Goal: Information Seeking & Learning: Learn about a topic

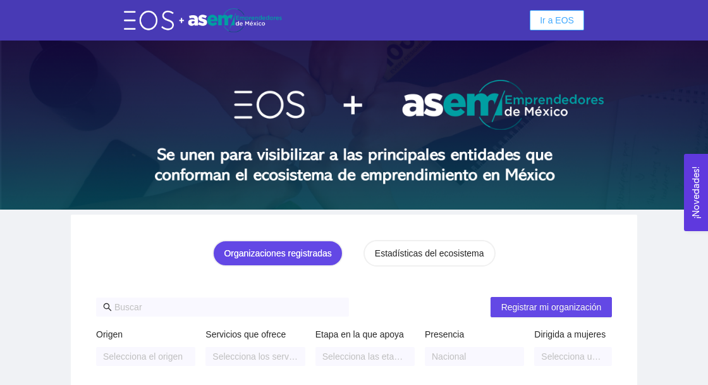
click at [549, 24] on span "Ir a EOS" at bounding box center [557, 20] width 34 height 14
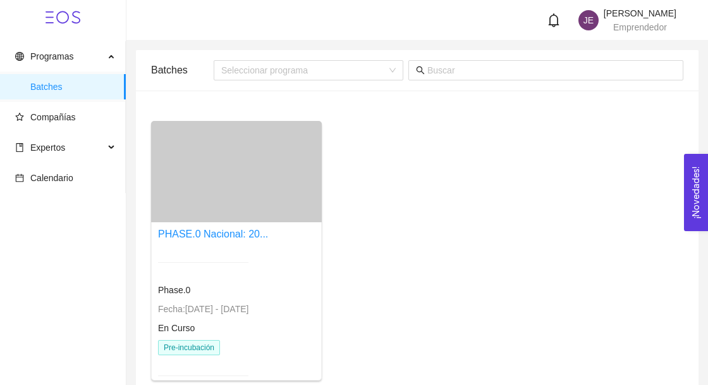
scroll to position [5, 0]
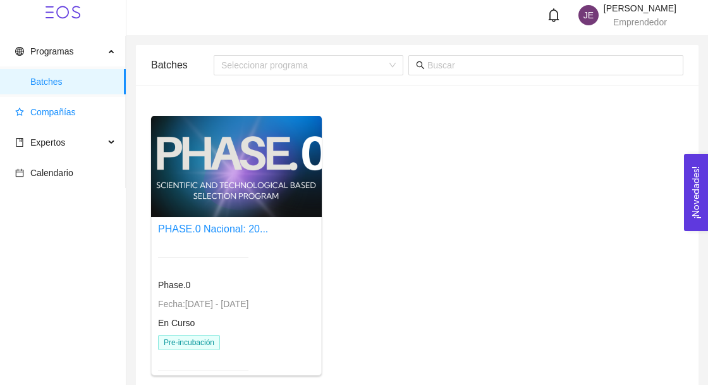
click at [48, 119] on span "Compañías" at bounding box center [65, 111] width 101 height 25
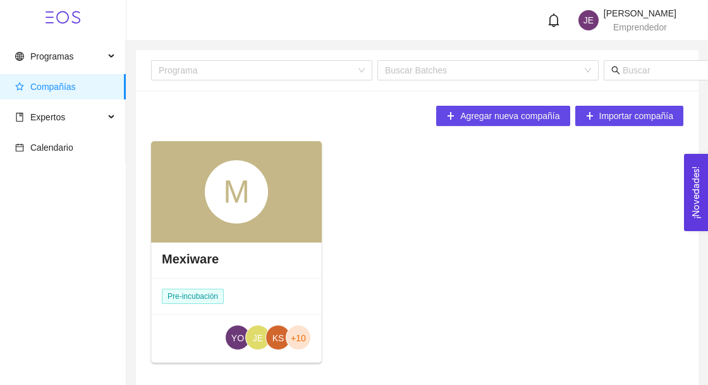
click at [166, 258] on h4 "Mexiware" at bounding box center [190, 259] width 57 height 18
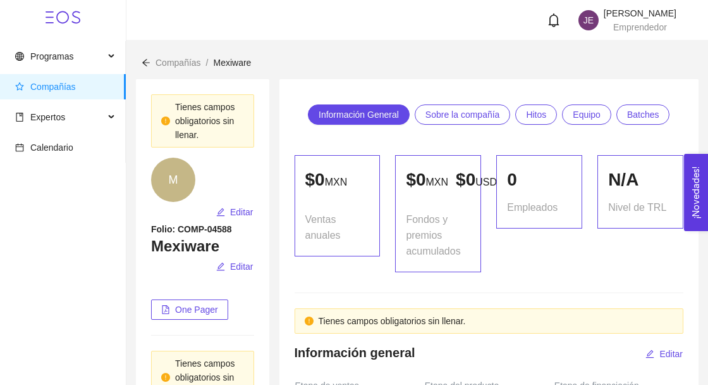
click at [482, 109] on span "Sobre la compañía" at bounding box center [463, 114] width 75 height 19
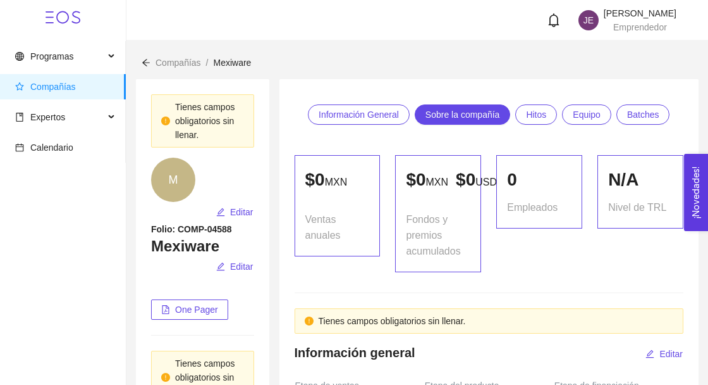
click at [313, 216] on span "Ventas anuales" at bounding box center [337, 227] width 65 height 32
click at [345, 105] on span "Información General" at bounding box center [359, 114] width 80 height 19
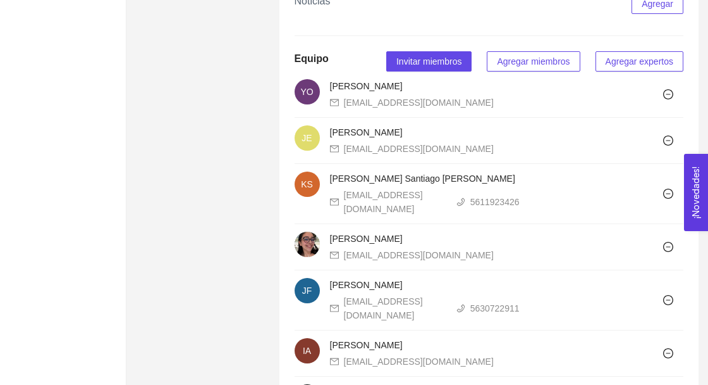
scroll to position [797, 0]
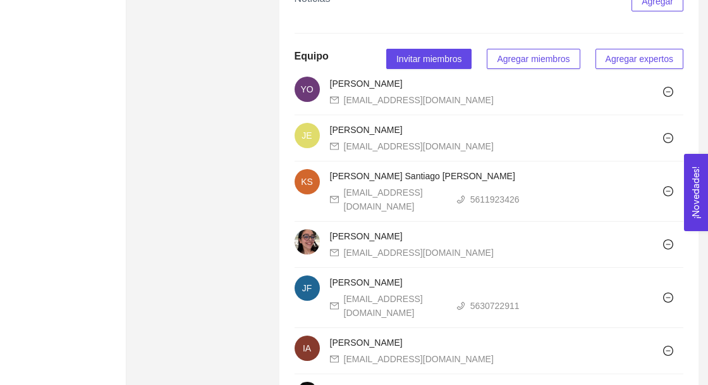
click at [663, 69] on button "Agregar expertos" at bounding box center [640, 59] width 88 height 20
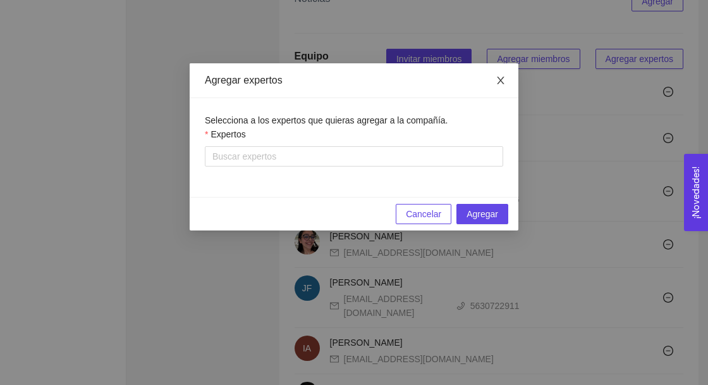
click at [500, 77] on icon "close" at bounding box center [501, 80] width 10 height 10
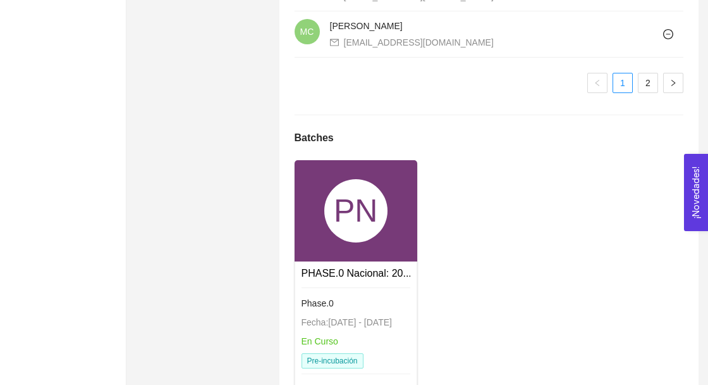
scroll to position [1303, 0]
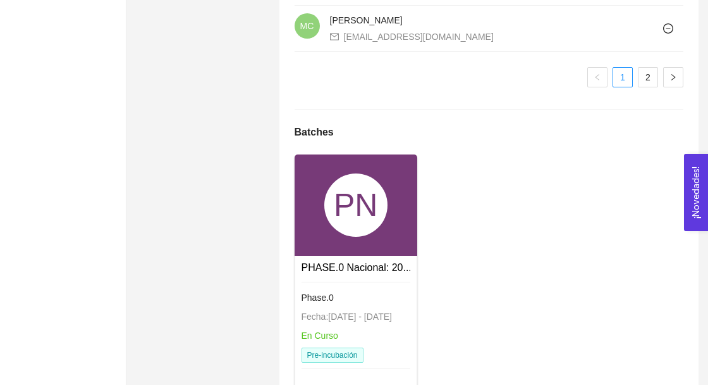
click at [323, 249] on div "PN" at bounding box center [356, 204] width 123 height 101
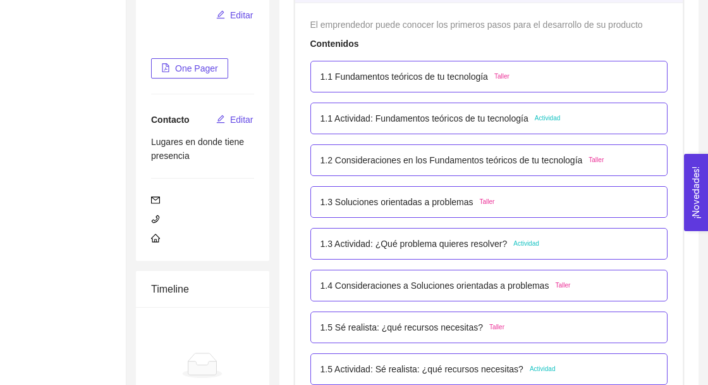
scroll to position [225, 0]
click at [594, 204] on div "1.3 Soluciones orientadas a problemas Taller" at bounding box center [490, 201] width 338 height 14
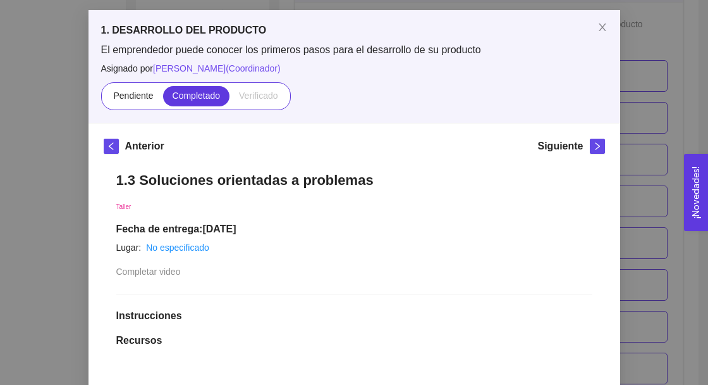
scroll to position [54, 0]
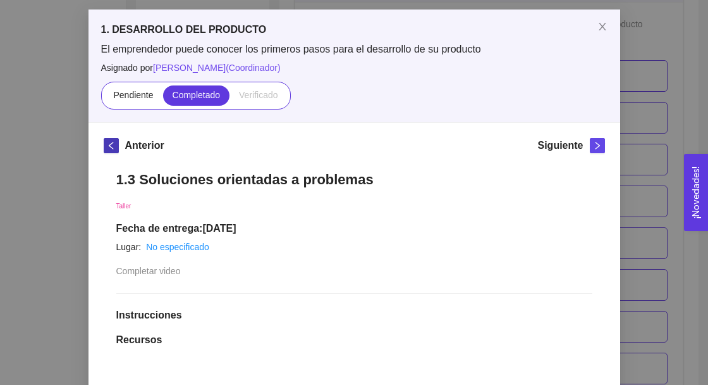
click at [111, 145] on icon "left" at bounding box center [111, 145] width 9 height 9
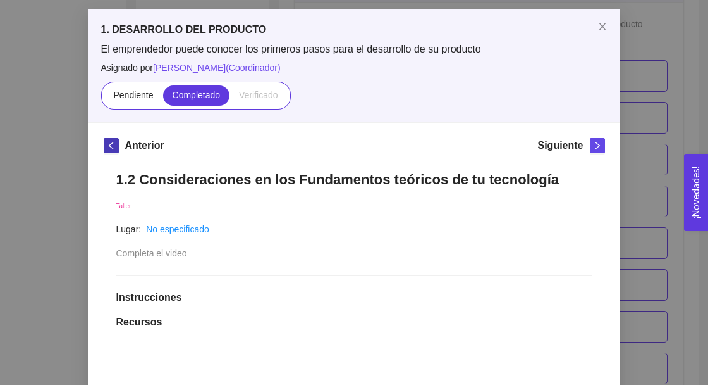
scroll to position [0, 0]
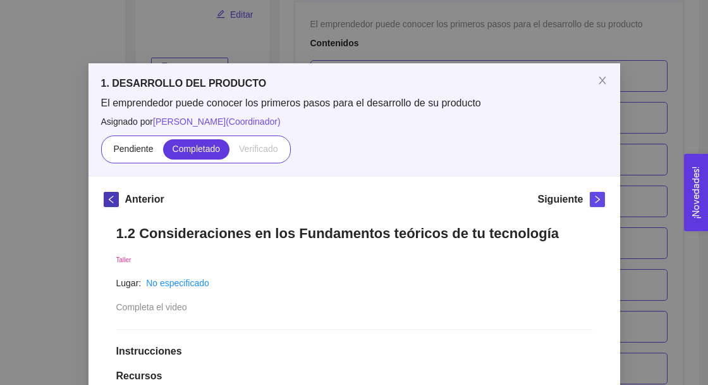
click at [111, 199] on icon "left" at bounding box center [111, 199] width 9 height 9
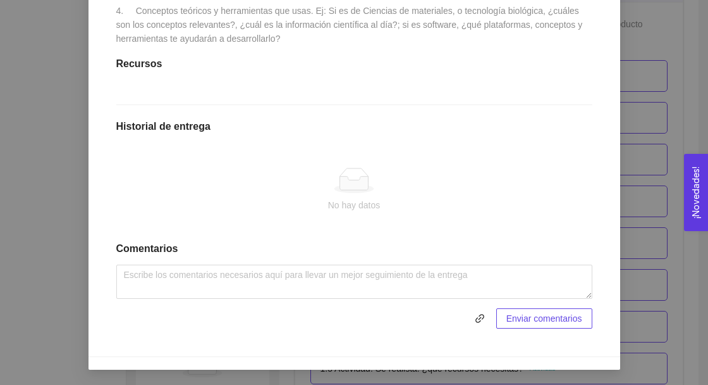
scroll to position [483, 0]
click at [478, 321] on icon "link" at bounding box center [480, 318] width 9 height 9
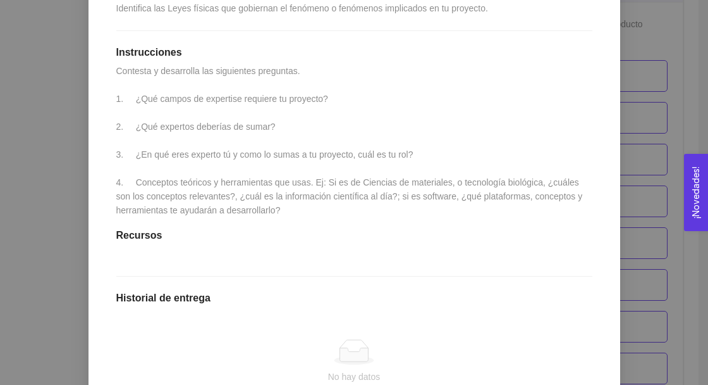
scroll to position [422, 0]
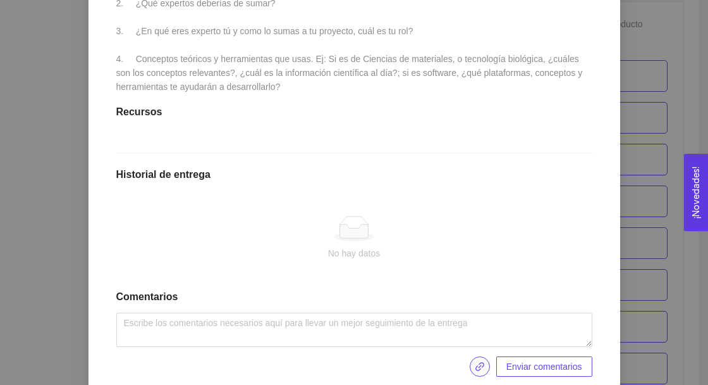
click at [477, 371] on icon "link" at bounding box center [480, 366] width 10 height 10
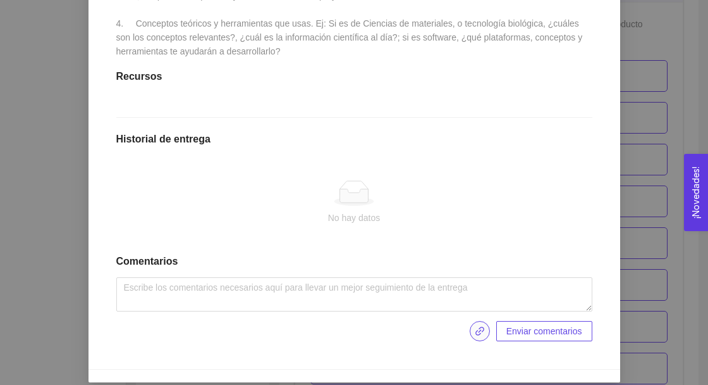
scroll to position [472, 0]
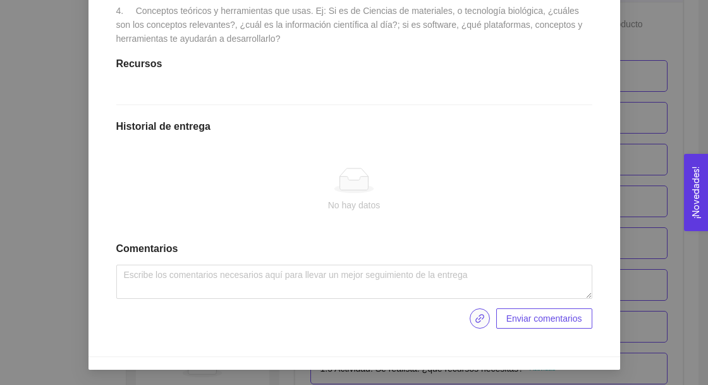
click at [475, 323] on icon "link" at bounding box center [480, 318] width 10 height 10
click at [477, 323] on button "button" at bounding box center [480, 318] width 20 height 20
click at [477, 327] on button "button" at bounding box center [480, 318] width 20 height 20
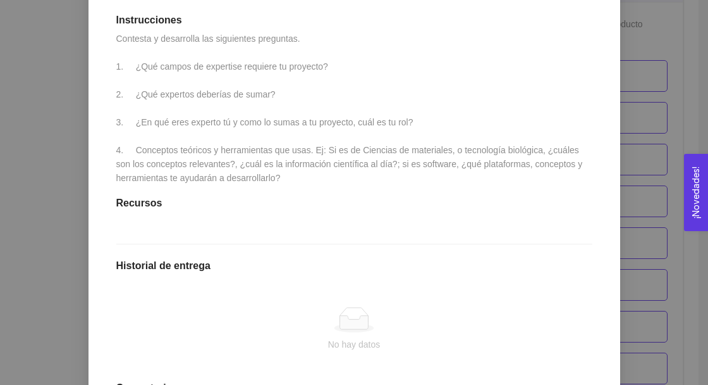
scroll to position [422, 0]
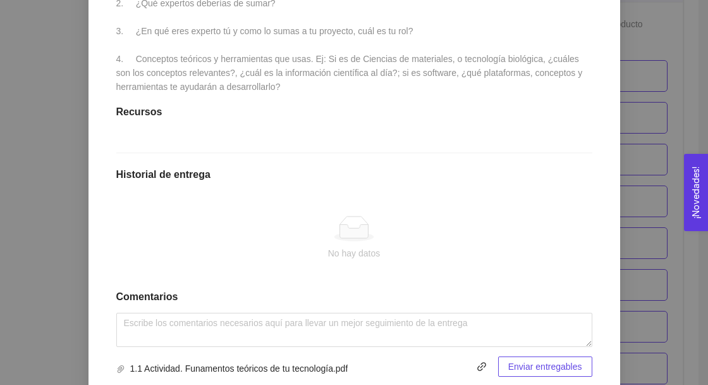
click at [557, 373] on span "Enviar entregables" at bounding box center [545, 366] width 74 height 14
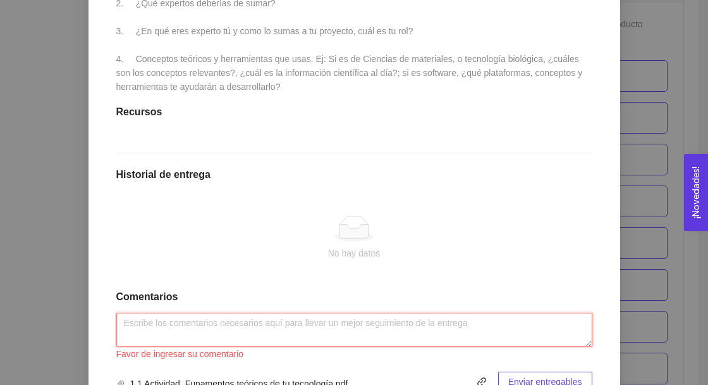
click at [137, 342] on textarea at bounding box center [354, 329] width 476 height 34
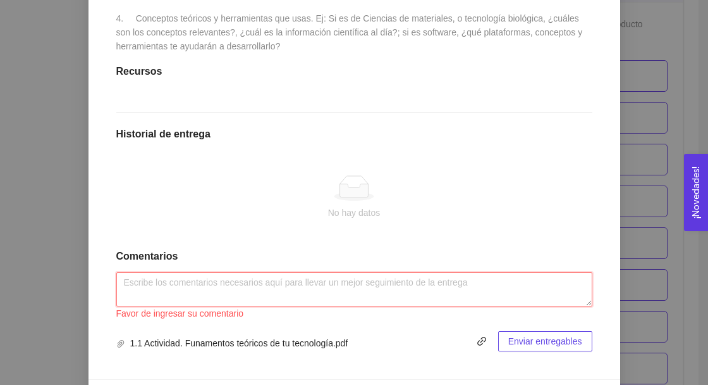
scroll to position [483, 0]
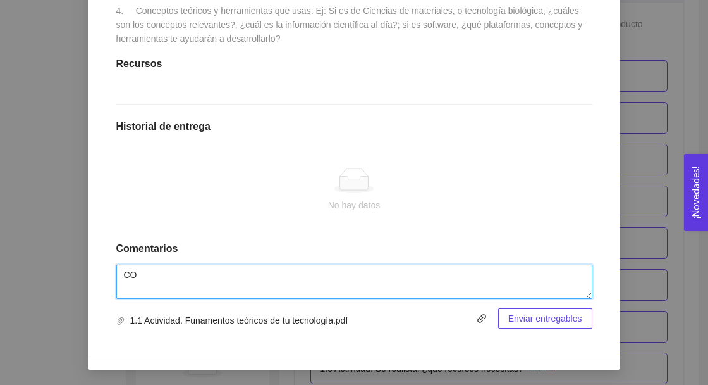
type textarea "C"
type textarea "Completado"
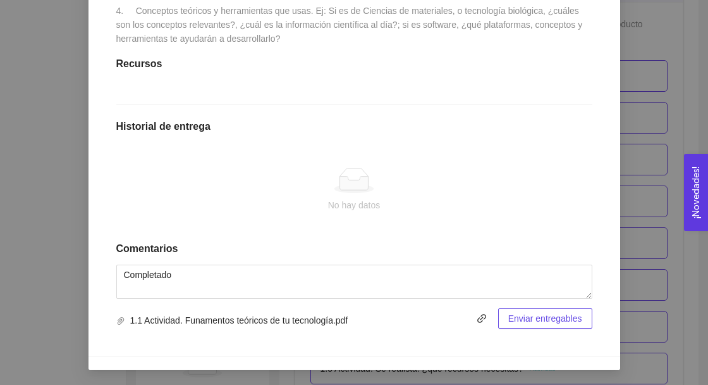
click at [567, 323] on span "Enviar entregables" at bounding box center [545, 318] width 74 height 14
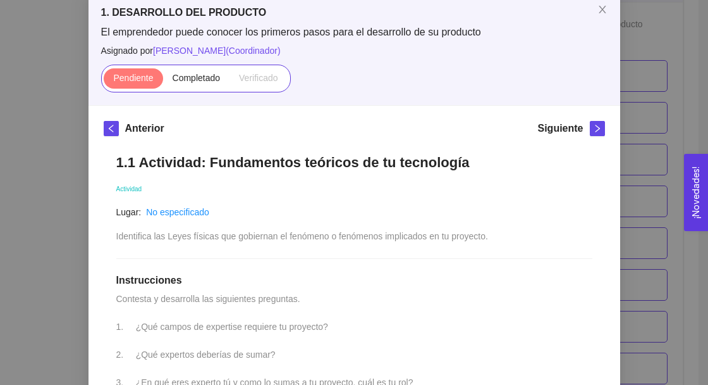
scroll to position [69, 0]
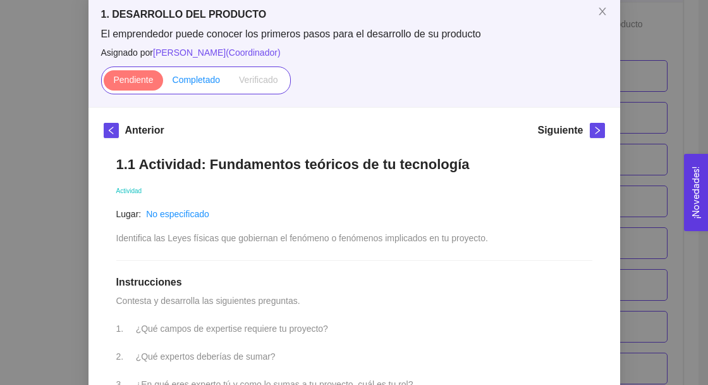
click at [205, 82] on span "Completado" at bounding box center [197, 80] width 48 height 10
click at [163, 83] on input "Completado" at bounding box center [163, 83] width 0 height 0
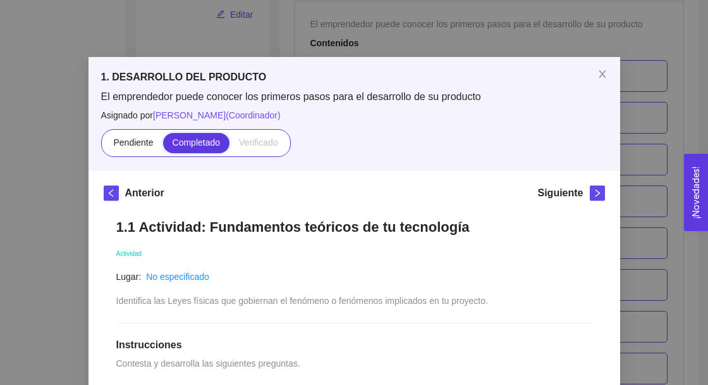
scroll to position [0, 0]
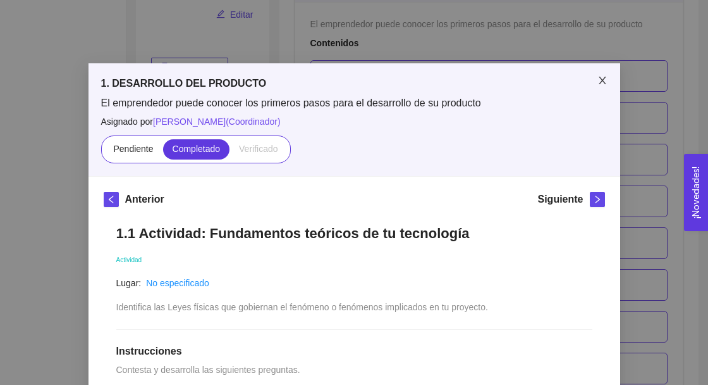
click at [596, 81] on span "Close" at bounding box center [602, 80] width 35 height 35
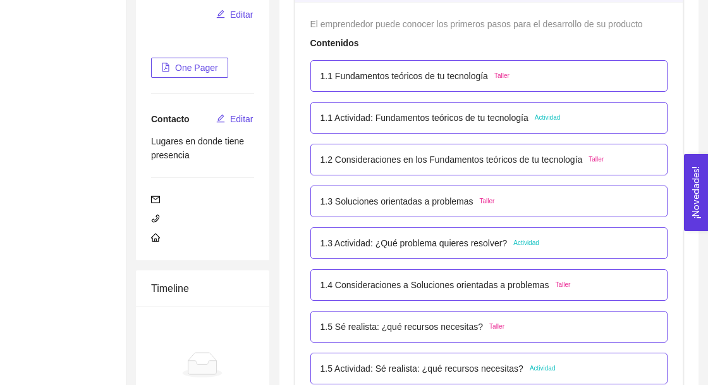
click at [625, 204] on div "1.3 Soluciones orientadas a problemas Taller" at bounding box center [490, 201] width 338 height 14
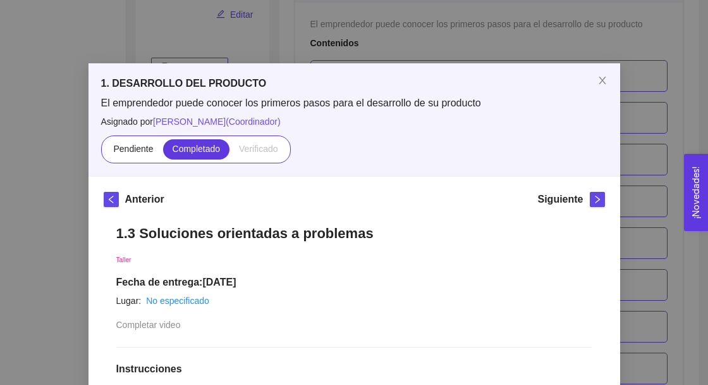
click at [669, 181] on div "1. DESARROLLO DEL PRODUCTO El emprendedor puede conocer los primeros pasos para…" at bounding box center [354, 192] width 708 height 385
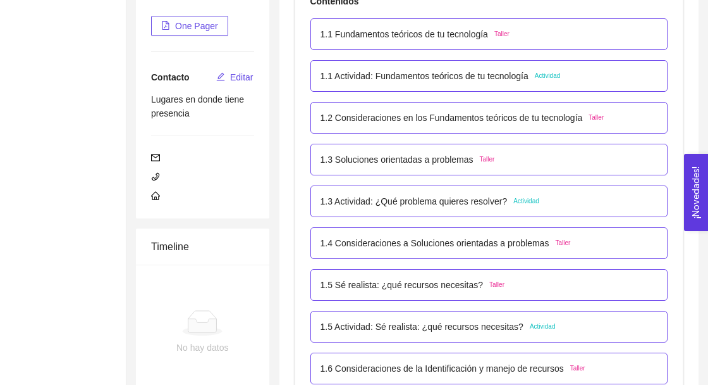
scroll to position [268, 0]
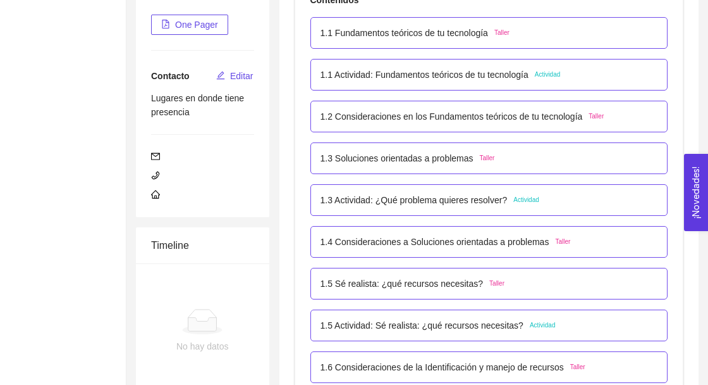
click at [609, 245] on div "1.4 Consideraciones a Soluciones orientadas a problemas Taller" at bounding box center [490, 242] width 338 height 14
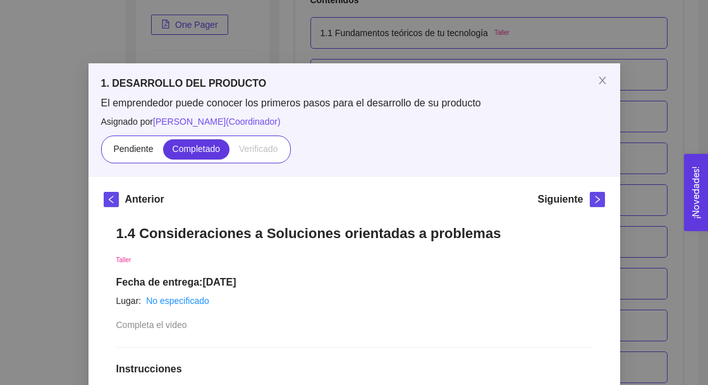
click at [653, 200] on div "1. DESARROLLO DEL PRODUCTO El emprendedor puede conocer los primeros pasos para…" at bounding box center [354, 192] width 708 height 385
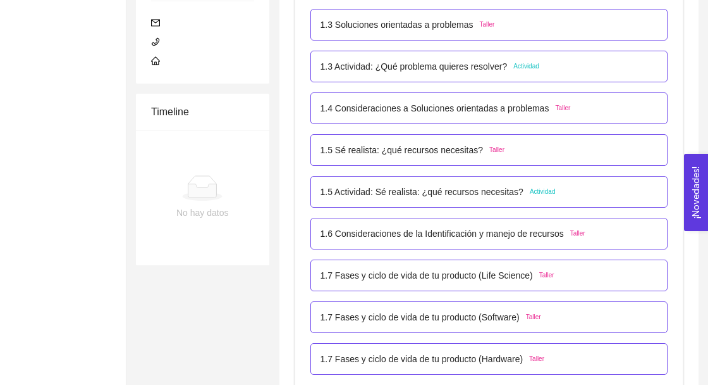
scroll to position [402, 0]
click at [586, 276] on div "1.7 Fases y ciclo de vida de tu producto (Life Science) Taller" at bounding box center [490, 275] width 338 height 14
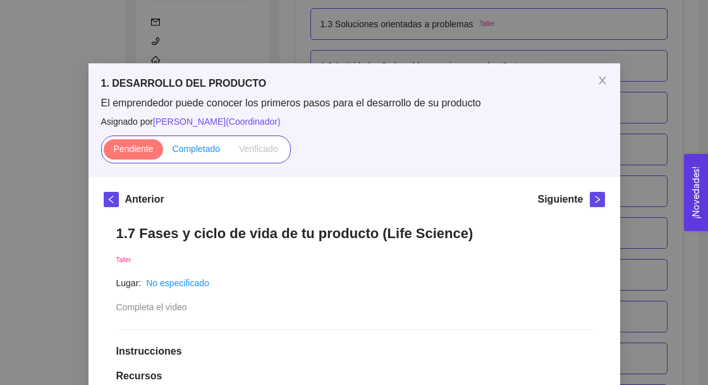
click at [194, 154] on label "Completado" at bounding box center [196, 149] width 67 height 20
click at [163, 152] on input "Completado" at bounding box center [163, 152] width 0 height 0
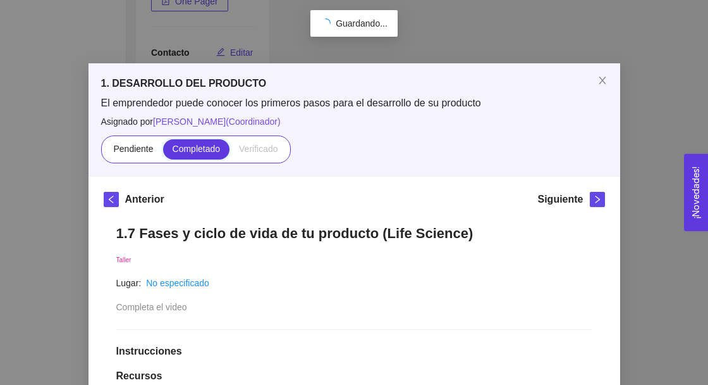
scroll to position [230, 0]
click at [598, 83] on icon "close" at bounding box center [603, 80] width 10 height 10
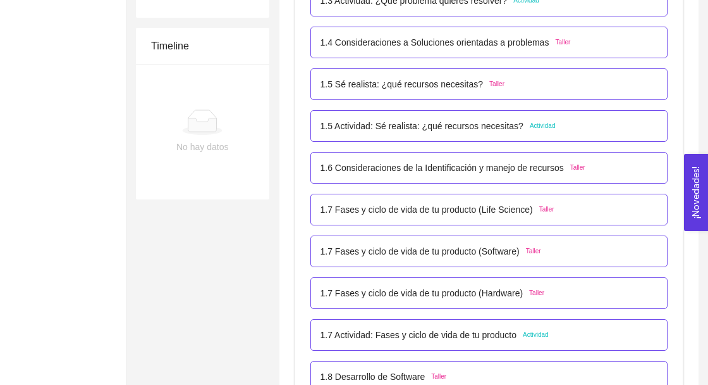
scroll to position [468, 0]
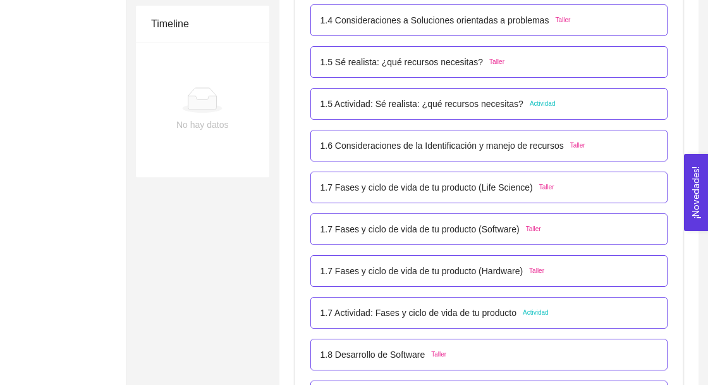
click at [601, 273] on div "1.7 Fases y ciclo de vida de tu producto (Hardware) Taller" at bounding box center [490, 271] width 338 height 14
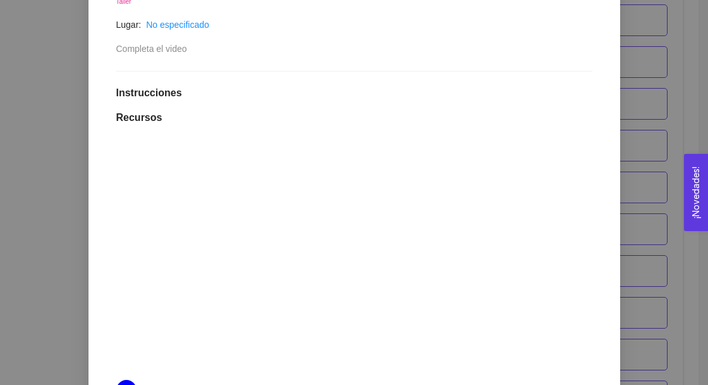
scroll to position [259, 0]
click at [48, 143] on div "1. DESARROLLO DEL PRODUCTO El emprendedor puede conocer los primeros pasos para…" at bounding box center [354, 192] width 708 height 385
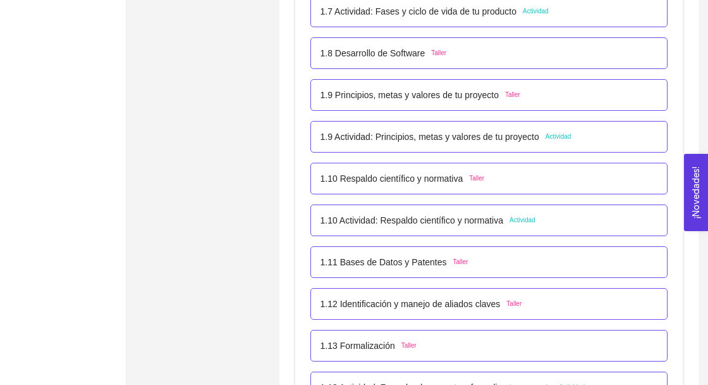
scroll to position [792, 0]
click at [498, 381] on p "1.13 Actividad: Formula, documenta y formaliza tu proyecto" at bounding box center [437, 386] width 233 height 14
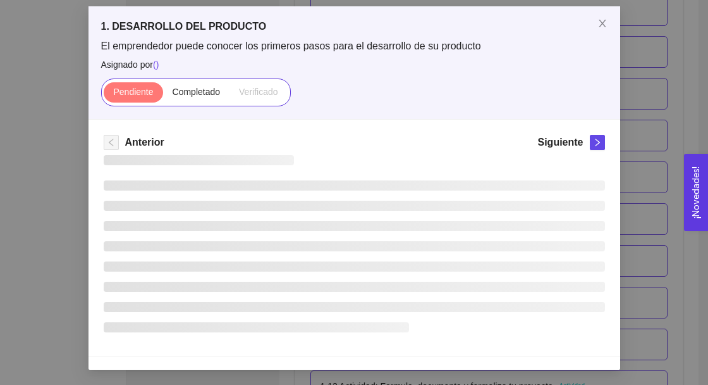
scroll to position [0, 0]
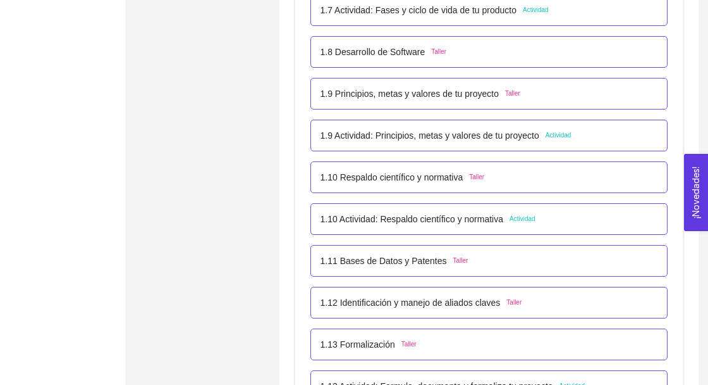
click at [524, 384] on p "1.13 Actividad: Formula, documenta y formaliza tu proyecto" at bounding box center [437, 386] width 233 height 14
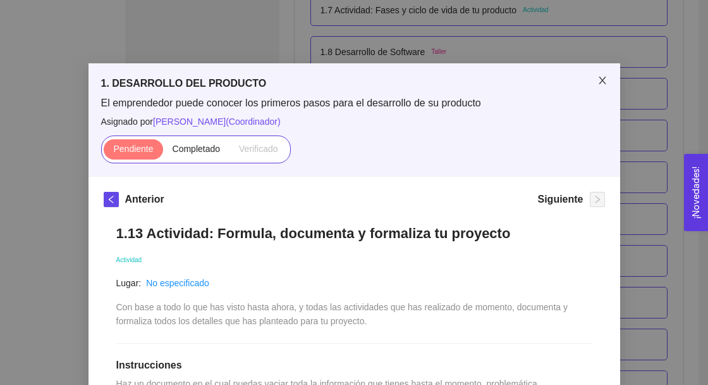
click at [598, 82] on icon "close" at bounding box center [603, 80] width 10 height 10
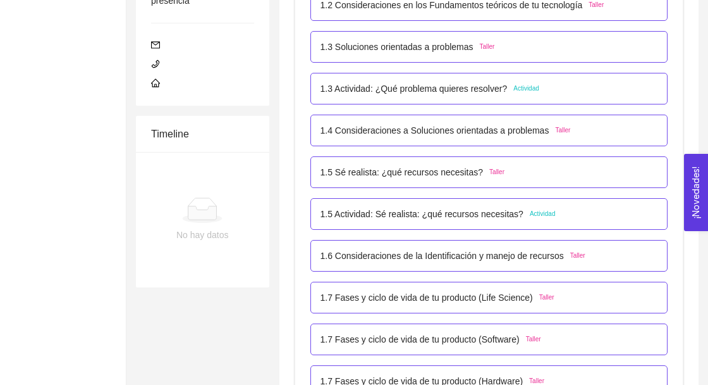
scroll to position [378, 0]
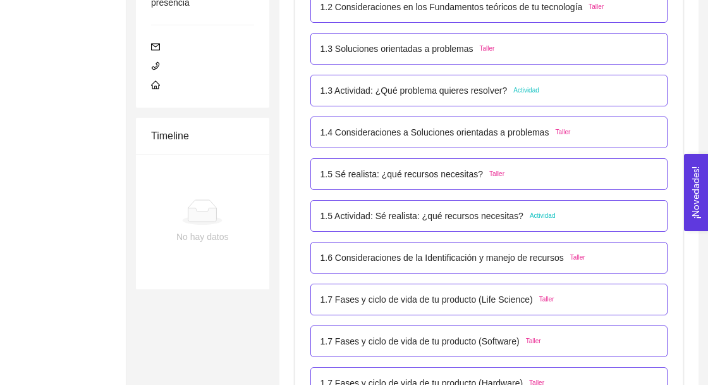
click at [587, 215] on div "1.5 Actividad: Sé realista: ¿qué recursos necesitas? Actividad" at bounding box center [490, 216] width 338 height 14
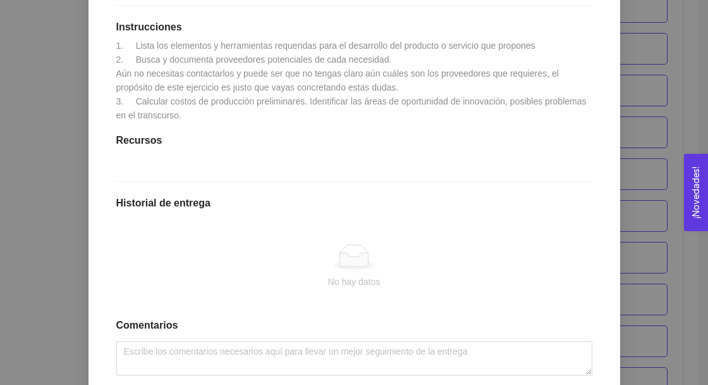
scroll to position [352, 0]
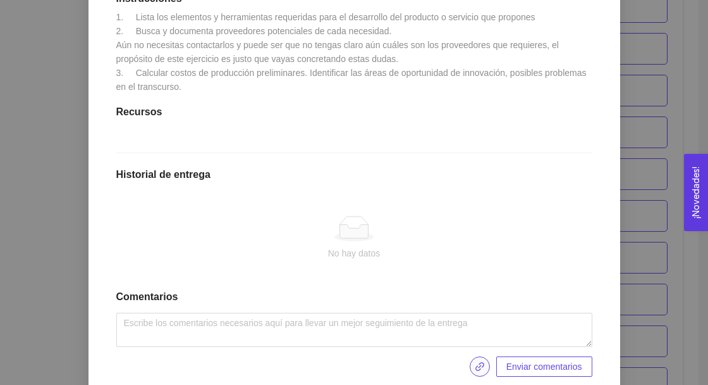
click at [479, 371] on icon "link" at bounding box center [480, 366] width 10 height 10
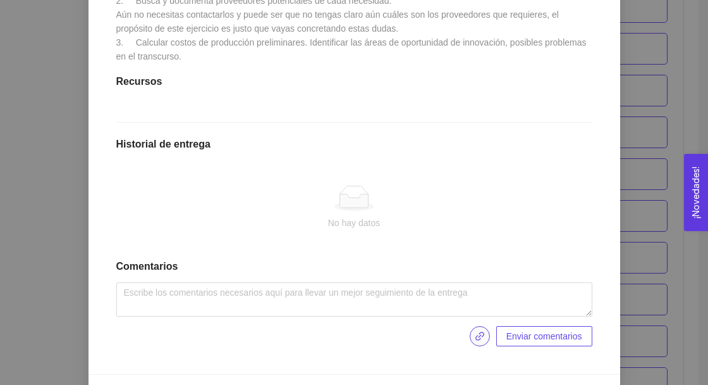
scroll to position [413, 0]
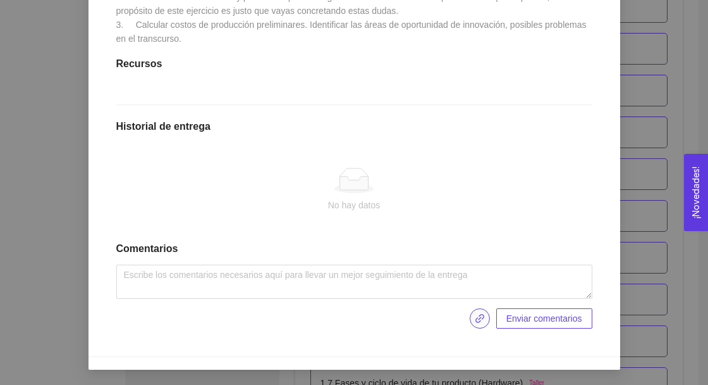
click at [484, 319] on span "link" at bounding box center [480, 318] width 19 height 10
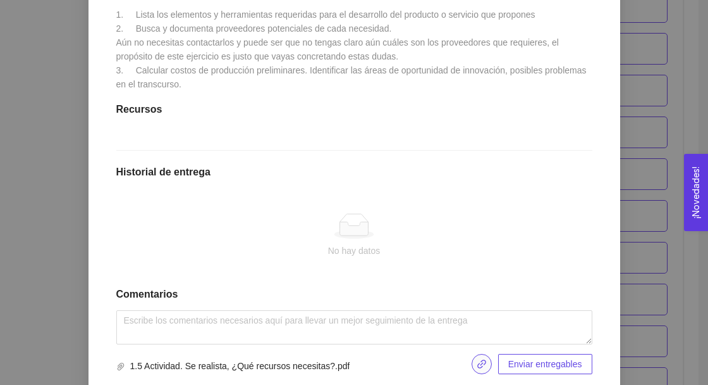
scroll to position [352, 0]
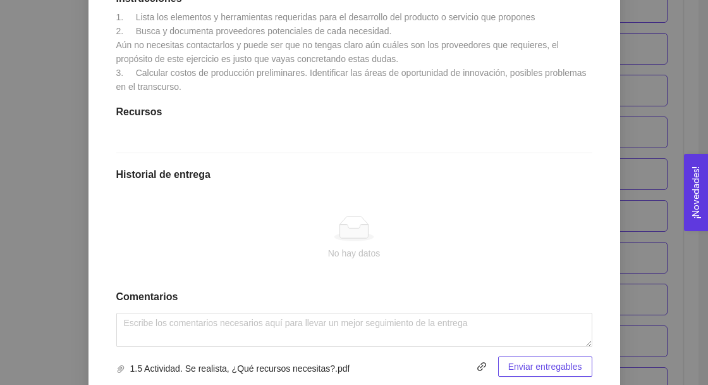
click at [567, 376] on button "Enviar entregables" at bounding box center [545, 366] width 94 height 20
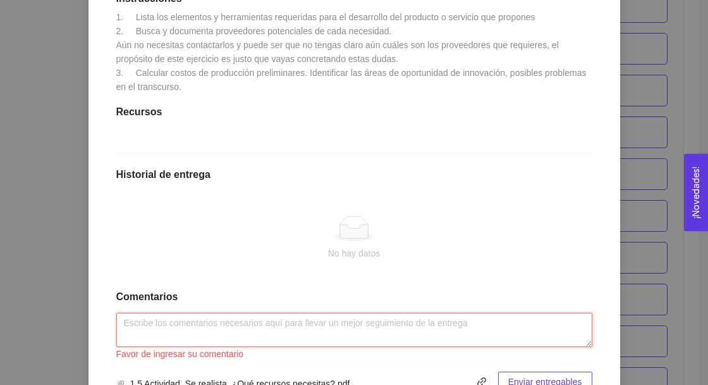
click at [164, 340] on textarea at bounding box center [354, 329] width 476 height 34
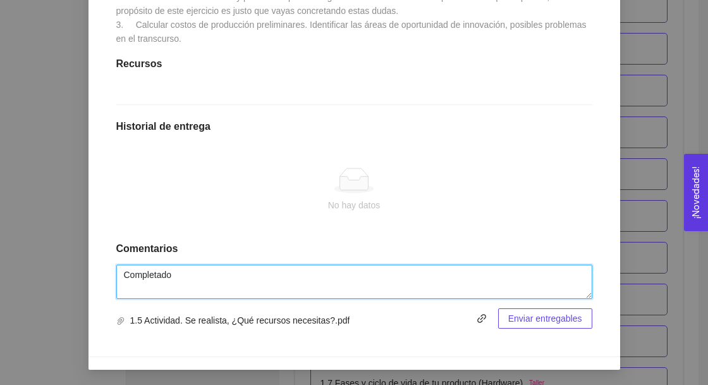
type textarea "Completado"
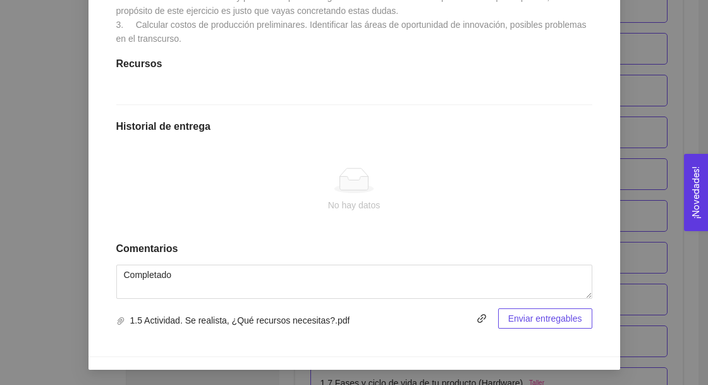
click at [569, 326] on button "Enviar entregables" at bounding box center [545, 318] width 94 height 20
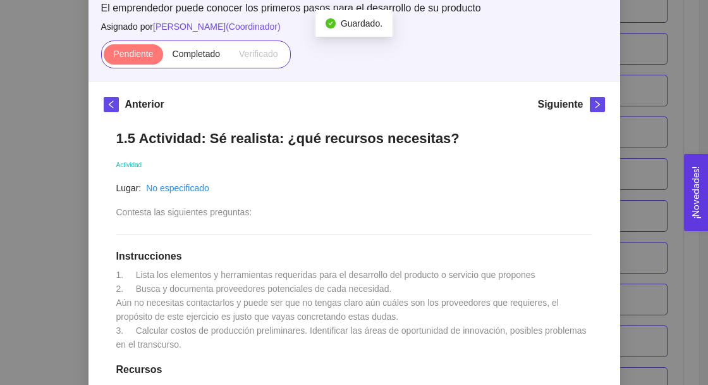
scroll to position [94, 0]
click at [192, 54] on span "Completado" at bounding box center [197, 54] width 48 height 10
click at [163, 58] on input "Completado" at bounding box center [163, 58] width 0 height 0
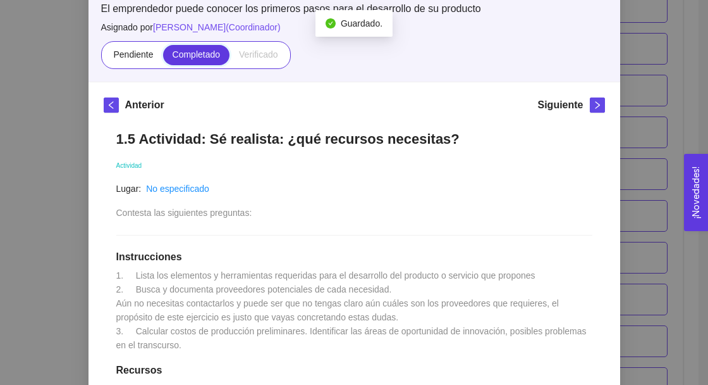
scroll to position [0, 0]
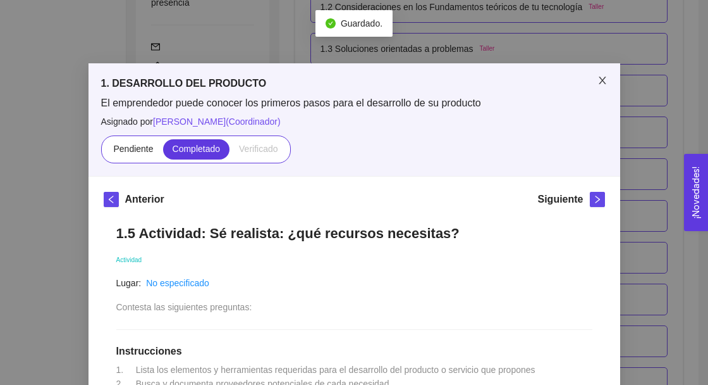
click at [598, 77] on icon "close" at bounding box center [603, 80] width 10 height 10
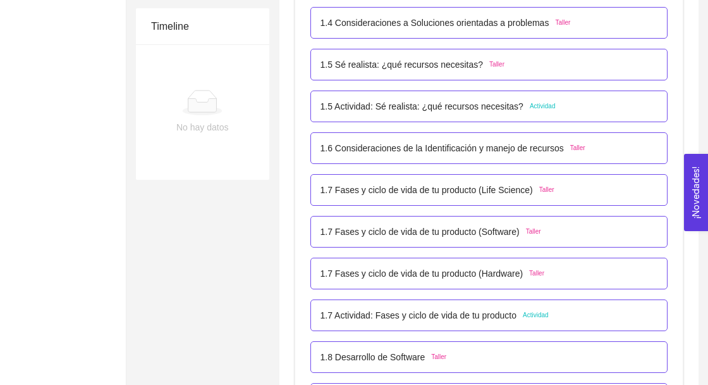
scroll to position [488, 0]
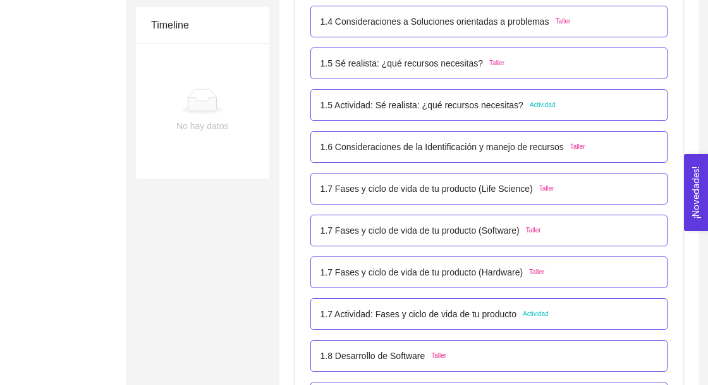
click at [603, 193] on div "1.7 Fases y ciclo de vida de tu producto (Life Science) Taller" at bounding box center [490, 189] width 338 height 14
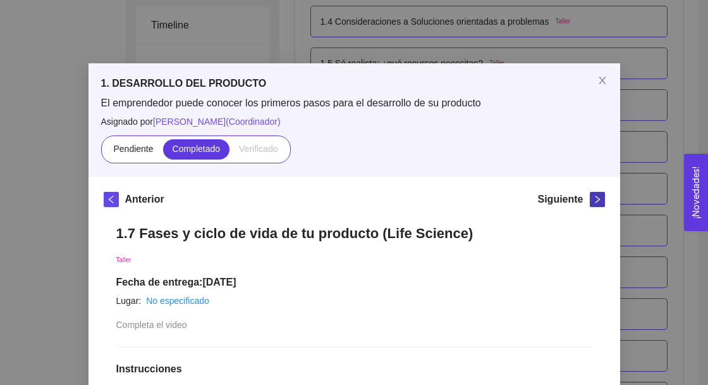
click at [591, 203] on span "right" at bounding box center [598, 199] width 14 height 9
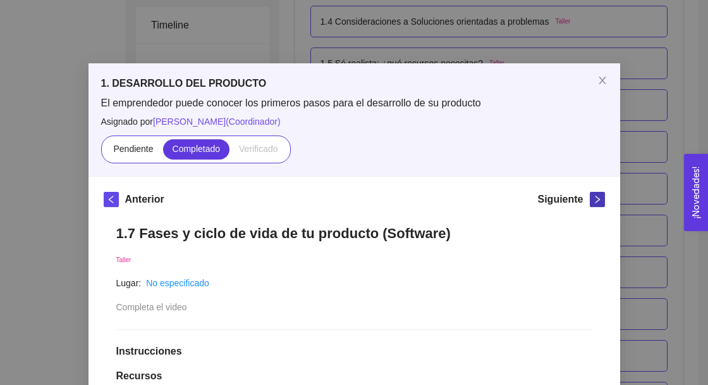
click at [597, 202] on icon "right" at bounding box center [597, 199] width 9 height 9
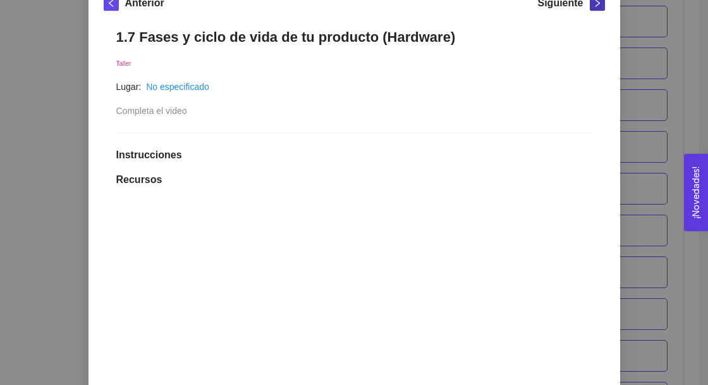
scroll to position [201, 0]
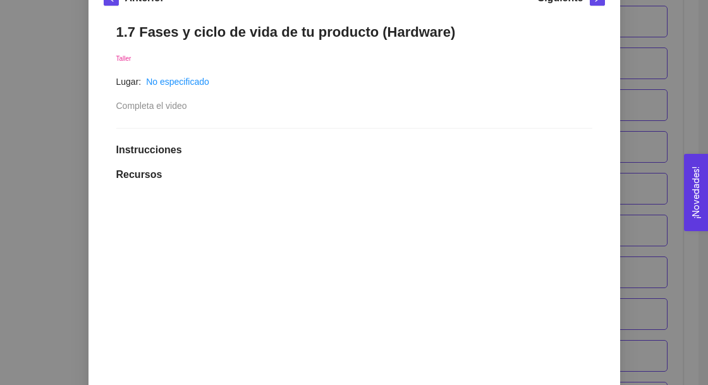
click at [656, 189] on div "1. DESARROLLO DEL PRODUCTO El emprendedor puede conocer los primeros pasos para…" at bounding box center [354, 192] width 708 height 385
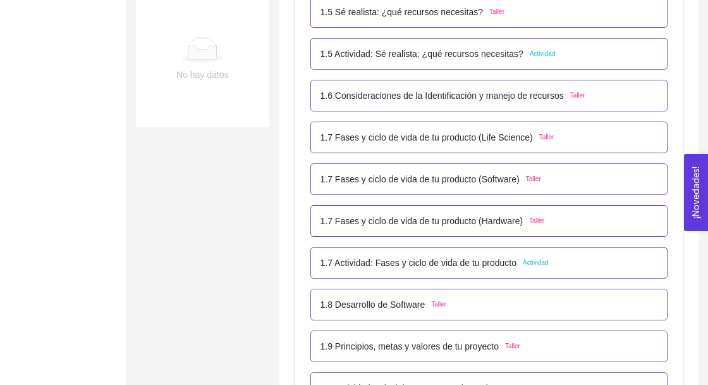
scroll to position [541, 0]
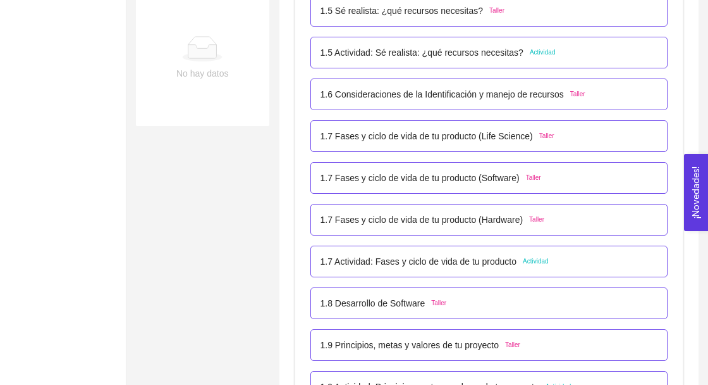
click at [583, 281] on li "1.7 Actividad: Fases y ciclo de vida de tu producto Actividad" at bounding box center [490, 261] width 358 height 42
click at [597, 262] on div "1.7 Actividad: Fases y ciclo de vida de tu producto Actividad" at bounding box center [490, 261] width 338 height 14
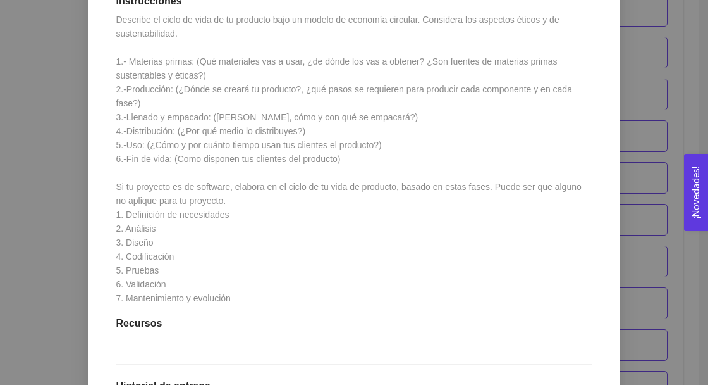
scroll to position [342, 0]
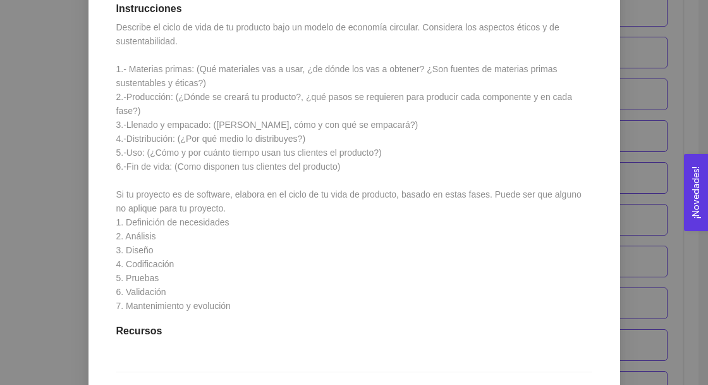
click at [649, 157] on div "1. DESARROLLO DEL PRODUCTO El emprendedor puede conocer los primeros pasos para…" at bounding box center [354, 192] width 708 height 385
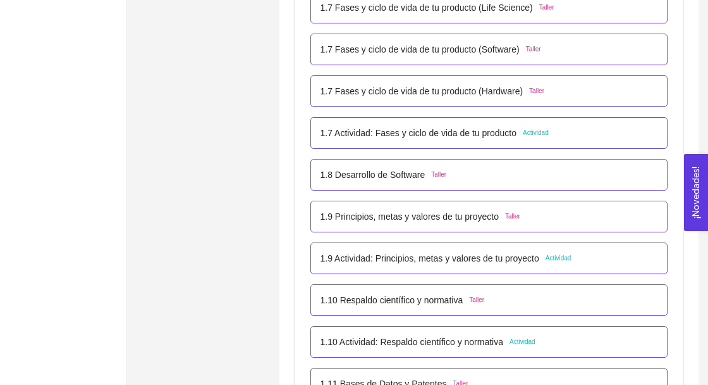
scroll to position [670, 0]
click at [613, 211] on div "1.9 Principios, metas y valores de tu proyecto Taller" at bounding box center [490, 216] width 338 height 14
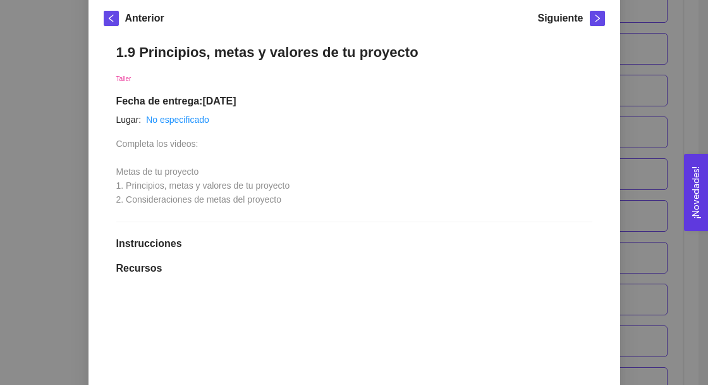
scroll to position [180, 0]
click at [655, 261] on div "1. DESARROLLO DEL PRODUCTO El emprendedor puede conocer los primeros pasos para…" at bounding box center [354, 192] width 708 height 385
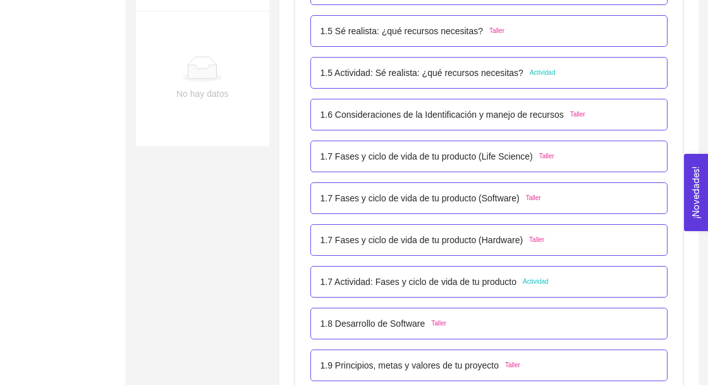
scroll to position [503, 0]
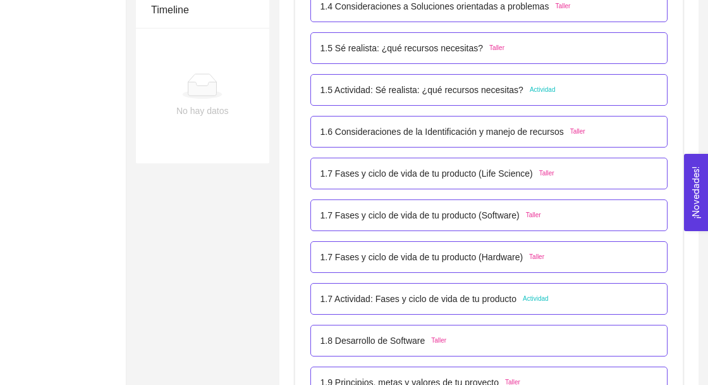
click at [570, 252] on div "1.7 Fases y ciclo de vida de tu producto (Hardware) Taller" at bounding box center [490, 257] width 338 height 14
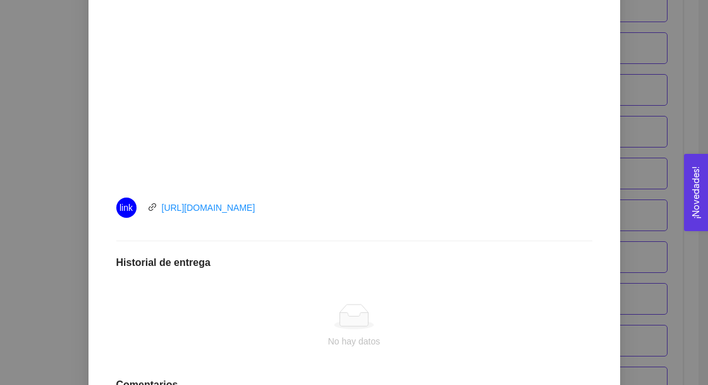
scroll to position [440, 0]
click at [173, 205] on link "[URL][DOMAIN_NAME]" at bounding box center [209, 207] width 94 height 10
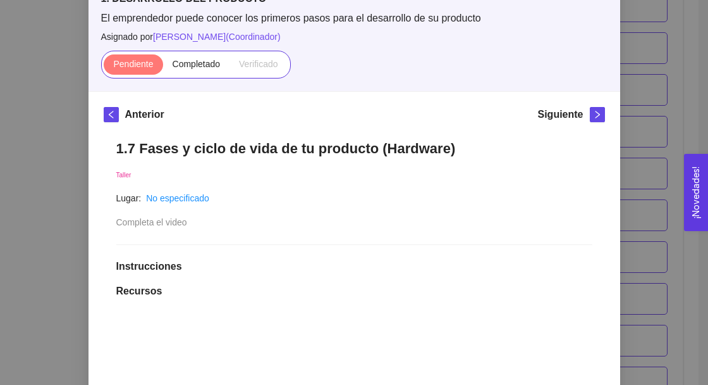
scroll to position [78, 0]
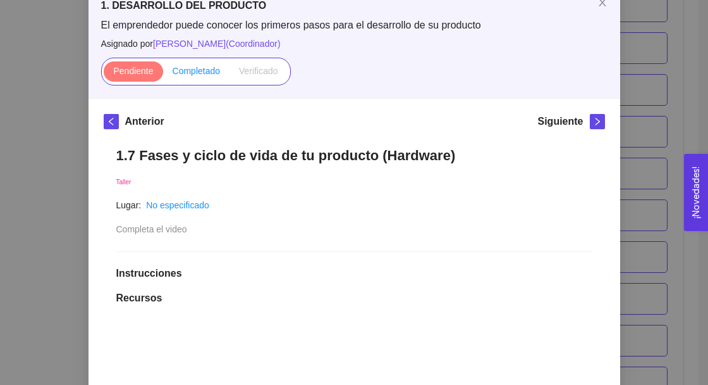
click at [197, 71] on span "Completado" at bounding box center [197, 71] width 48 height 10
click at [163, 74] on input "Completado" at bounding box center [163, 74] width 0 height 0
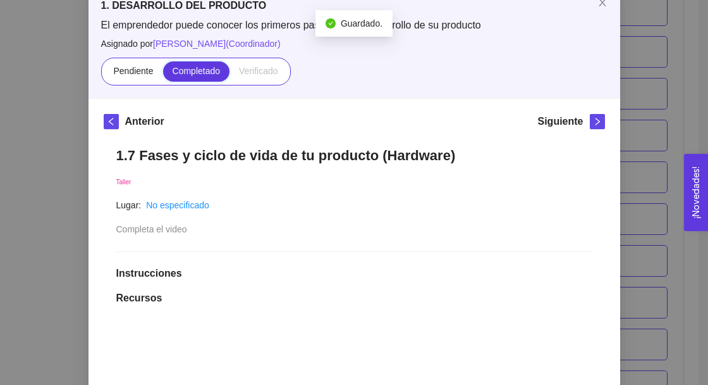
scroll to position [503, 0]
click at [592, 120] on span "right" at bounding box center [598, 121] width 14 height 9
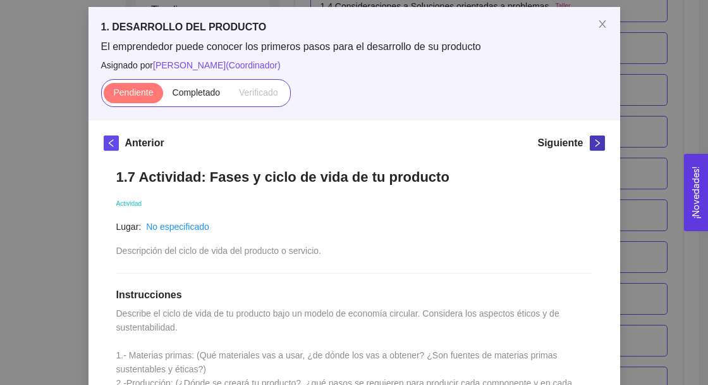
scroll to position [78, 0]
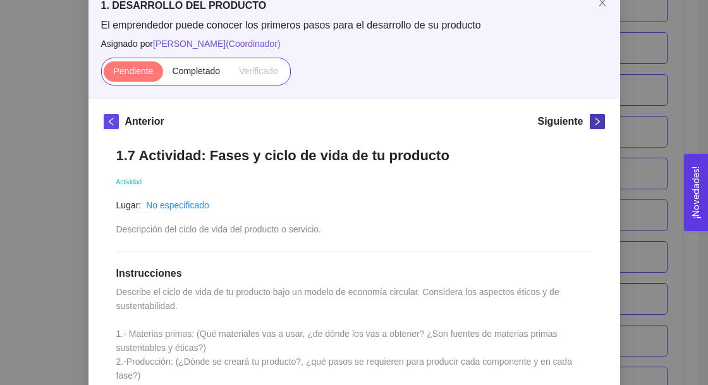
click at [597, 121] on icon "right" at bounding box center [597, 121] width 9 height 9
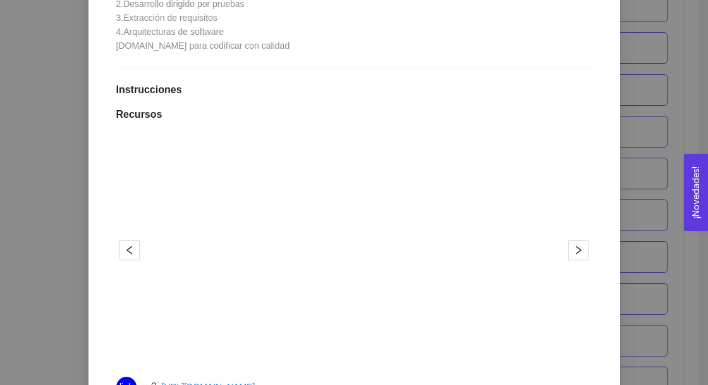
scroll to position [345, 0]
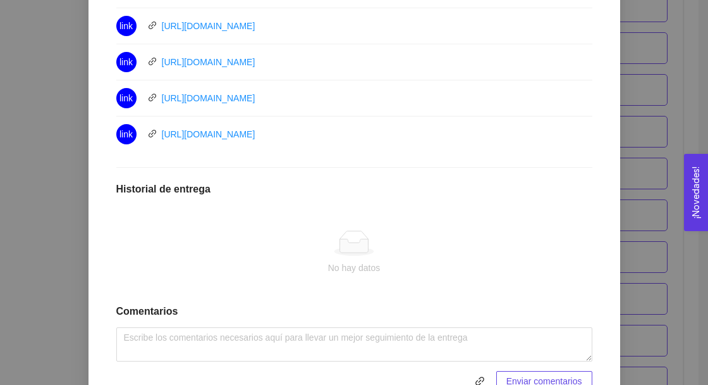
click at [532, 285] on div "No hay datos" at bounding box center [354, 252] width 476 height 105
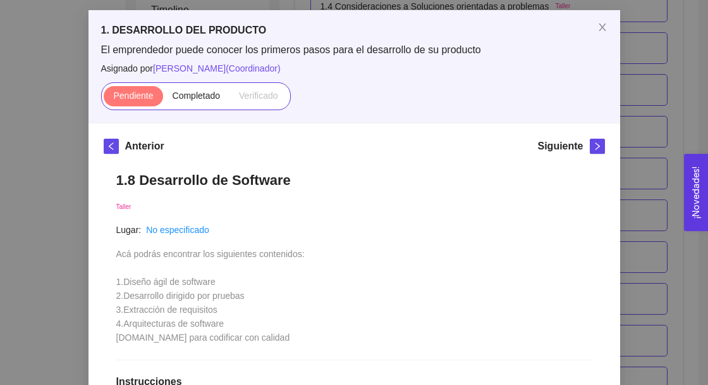
scroll to position [0, 0]
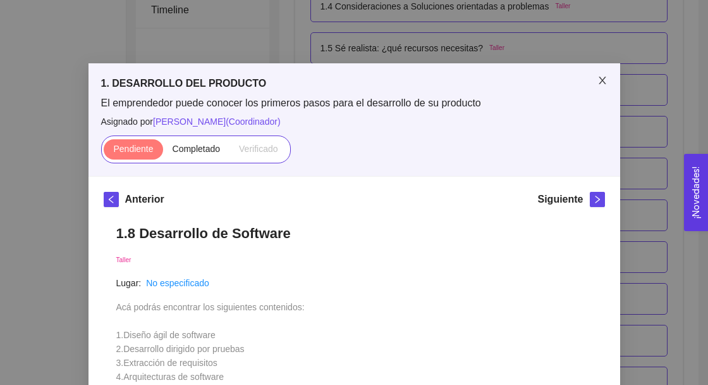
click at [604, 78] on icon "close" at bounding box center [602, 81] width 7 height 8
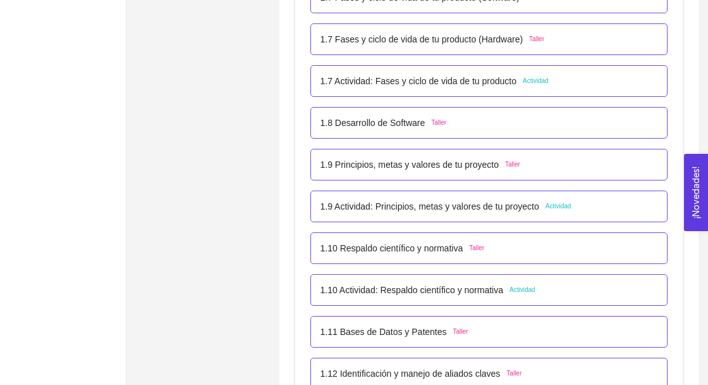
scroll to position [684, 0]
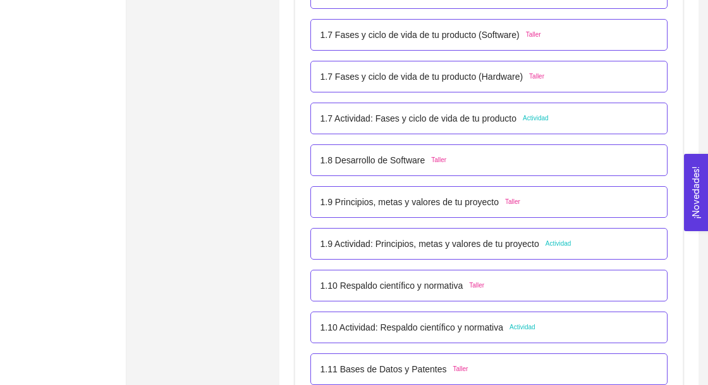
click at [591, 123] on div "1.7 Actividad: Fases y ciclo de vida de tu producto Actividad" at bounding box center [490, 118] width 338 height 14
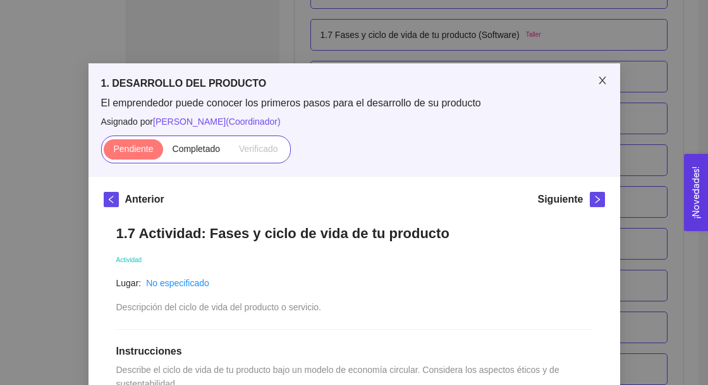
click at [601, 81] on icon "close" at bounding box center [602, 81] width 7 height 8
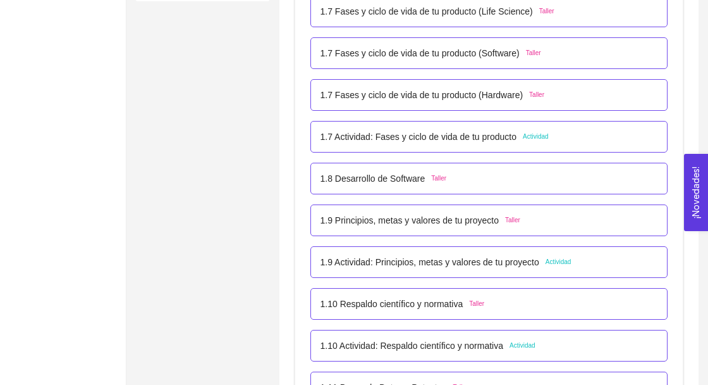
scroll to position [666, 0]
click at [572, 171] on div "1.8 Desarrollo de Software Taller" at bounding box center [490, 178] width 338 height 14
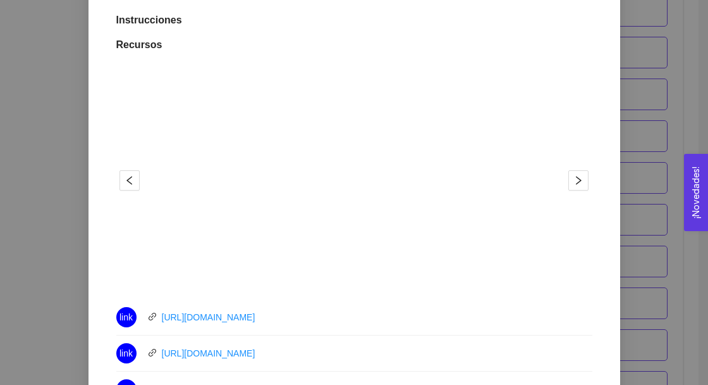
scroll to position [433, 0]
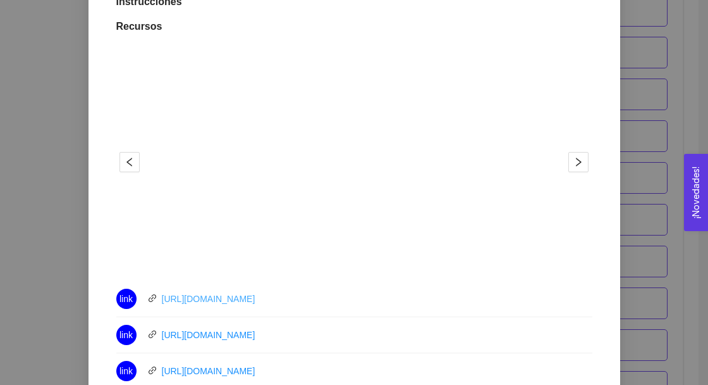
click at [247, 302] on link "[URL][DOMAIN_NAME]" at bounding box center [209, 298] width 94 height 10
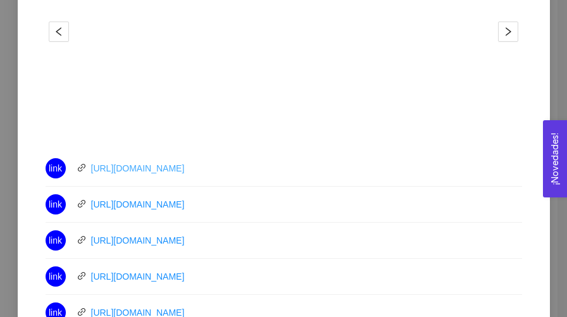
scroll to position [544, 0]
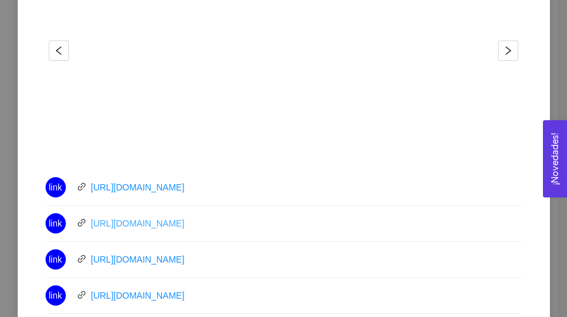
click at [185, 225] on link "[URL][DOMAIN_NAME]" at bounding box center [138, 223] width 94 height 10
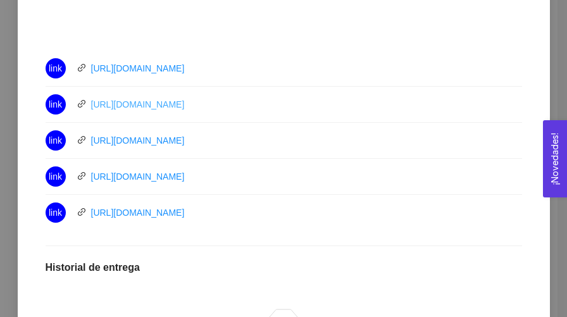
scroll to position [663, 0]
click at [182, 139] on link "[URL][DOMAIN_NAME]" at bounding box center [138, 140] width 94 height 10
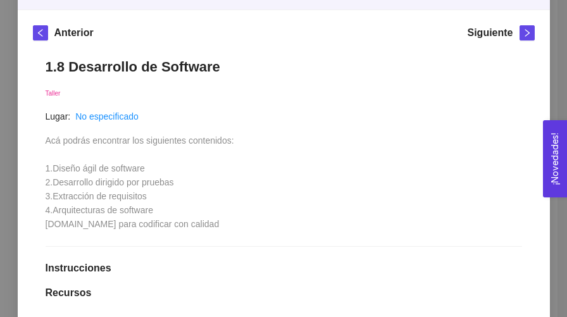
scroll to position [0, 0]
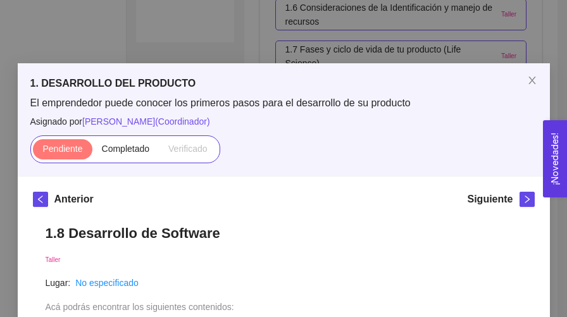
click at [469, 27] on div "1. DESARROLLO DEL PRODUCTO El emprendedor puede conocer los primeros pasos para…" at bounding box center [283, 158] width 567 height 317
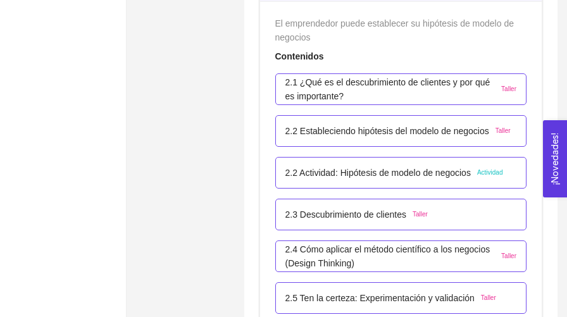
scroll to position [1308, 0]
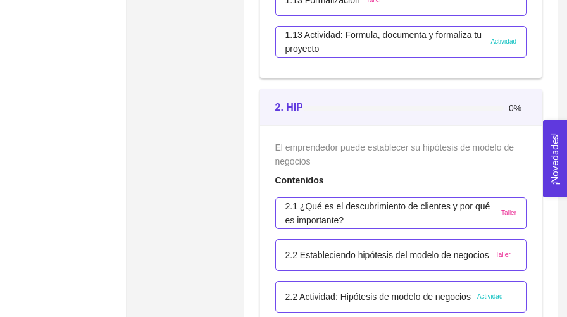
click at [462, 116] on div "0%" at bounding box center [414, 107] width 224 height 34
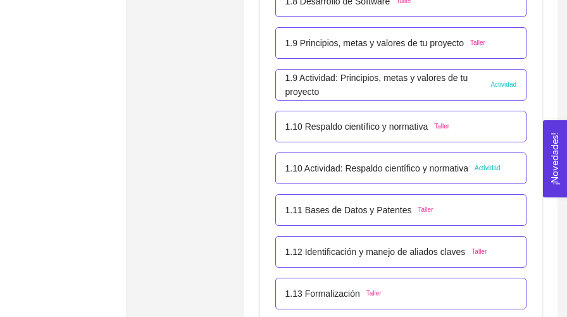
scroll to position [887, 0]
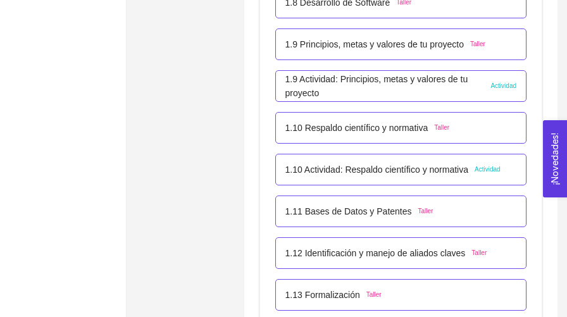
click at [459, 173] on p "1.10 Actividad: Respaldo científico y normativa" at bounding box center [376, 170] width 183 height 14
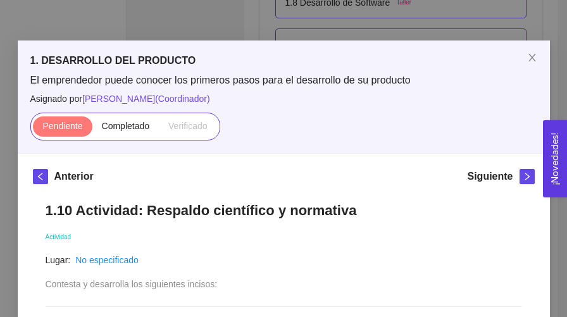
scroll to position [16, 0]
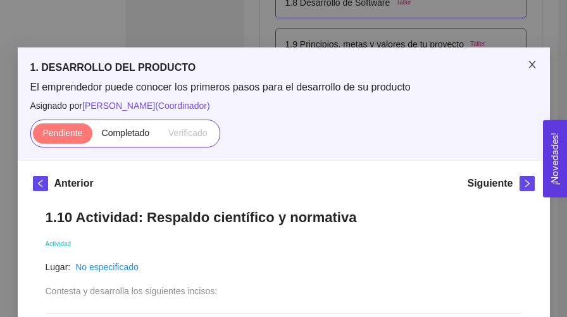
click at [529, 67] on icon "close" at bounding box center [531, 65] width 7 height 8
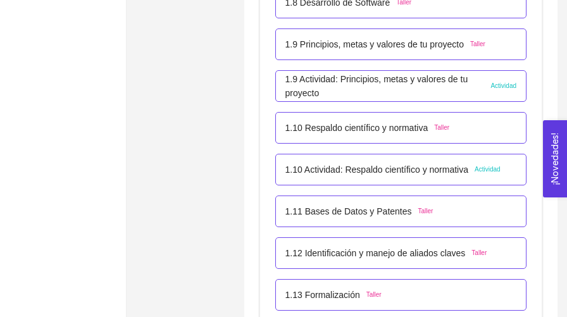
click at [488, 92] on div "1.9 Actividad: Principios, metas y valores de tu proyecto Actividad" at bounding box center [400, 86] width 231 height 28
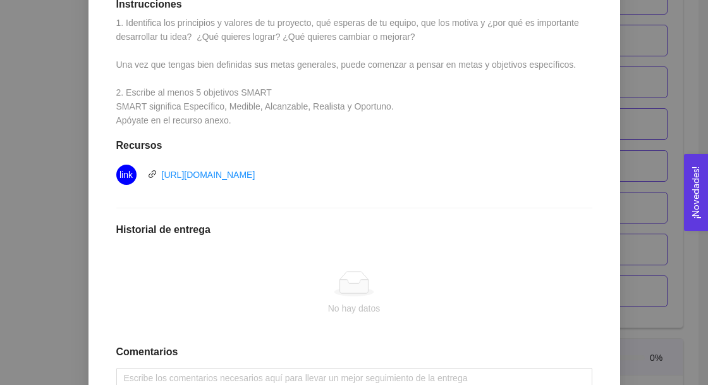
scroll to position [328, 0]
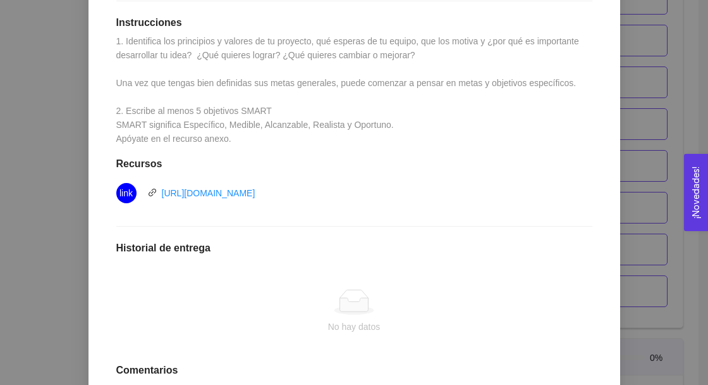
click at [648, 139] on div "1. DESARROLLO DEL PRODUCTO El emprendedor puede conocer los primeros pasos para…" at bounding box center [354, 192] width 708 height 385
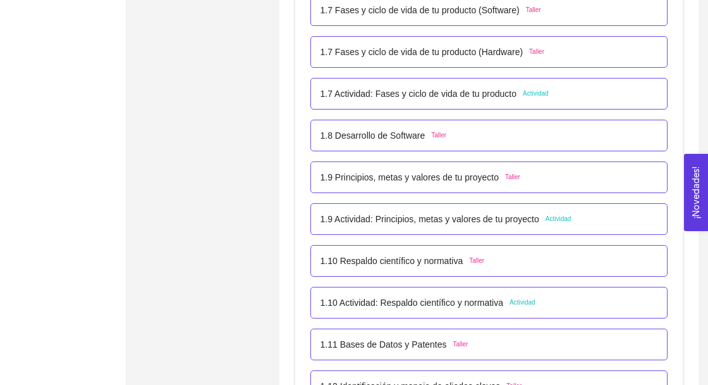
scroll to position [669, 0]
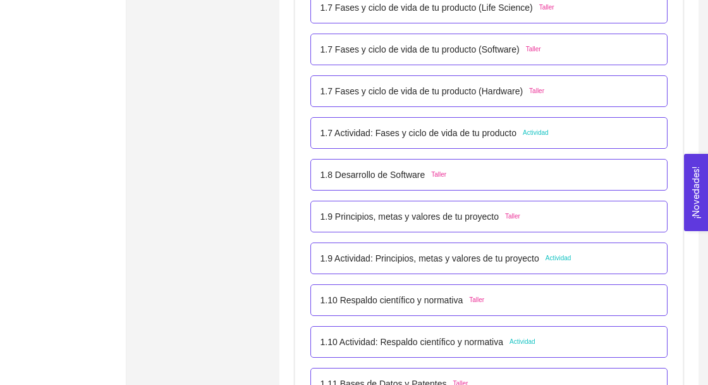
click at [606, 178] on div "1.8 Desarrollo de Software Taller" at bounding box center [490, 175] width 338 height 14
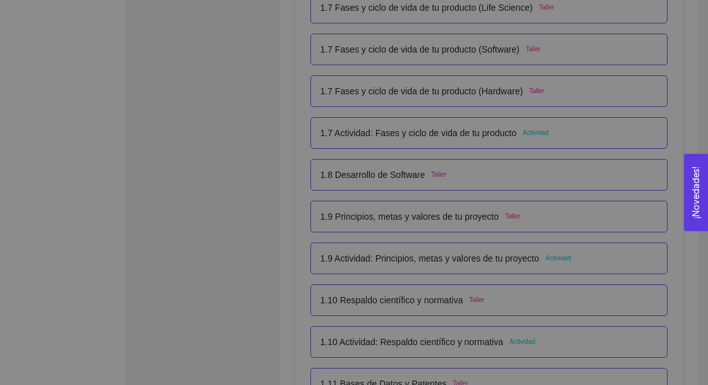
scroll to position [0, 0]
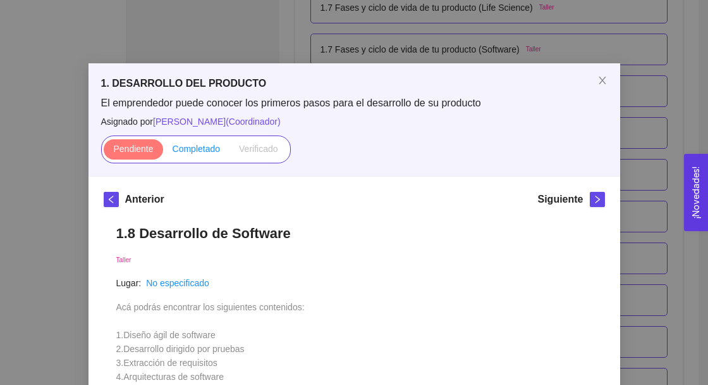
click at [194, 151] on span "Completado" at bounding box center [197, 149] width 48 height 10
click at [163, 152] on input "Completado" at bounding box center [163, 152] width 0 height 0
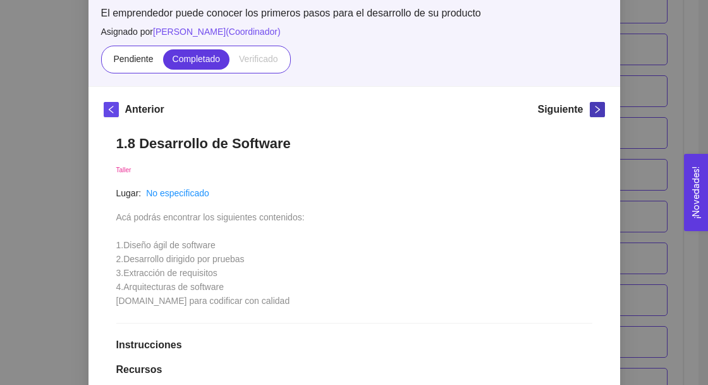
click at [592, 110] on span "right" at bounding box center [598, 109] width 14 height 9
